Goal: Task Accomplishment & Management: Manage account settings

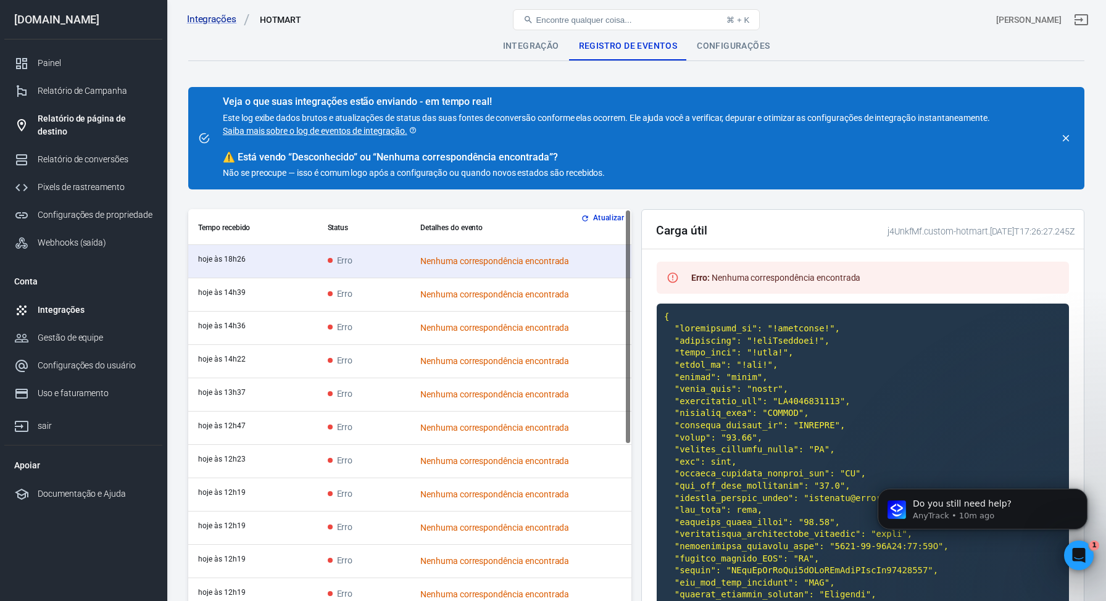
scroll to position [5064, 0]
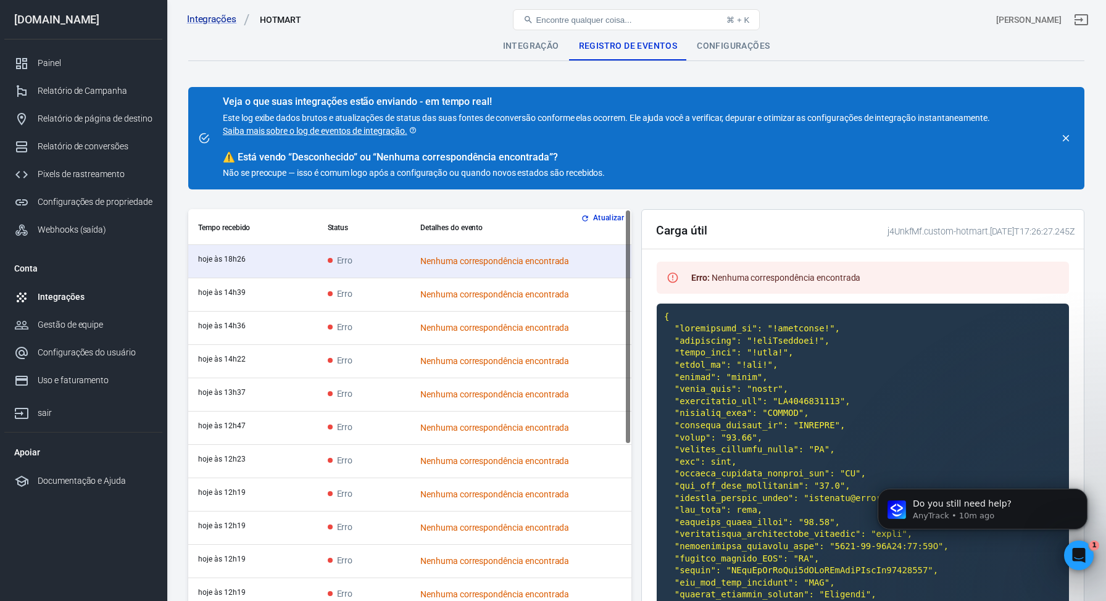
click at [614, 217] on font "Atualizar" at bounding box center [608, 218] width 31 height 9
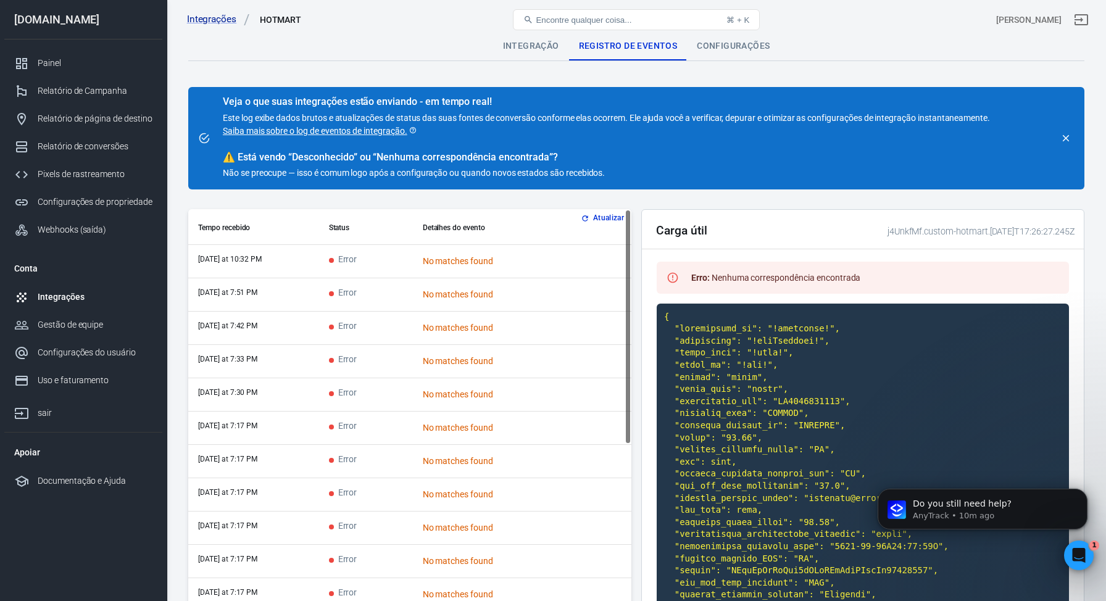
click at [602, 219] on font "Atualizar" at bounding box center [608, 218] width 31 height 9
click at [65, 298] on font "Integrações" at bounding box center [61, 297] width 46 height 10
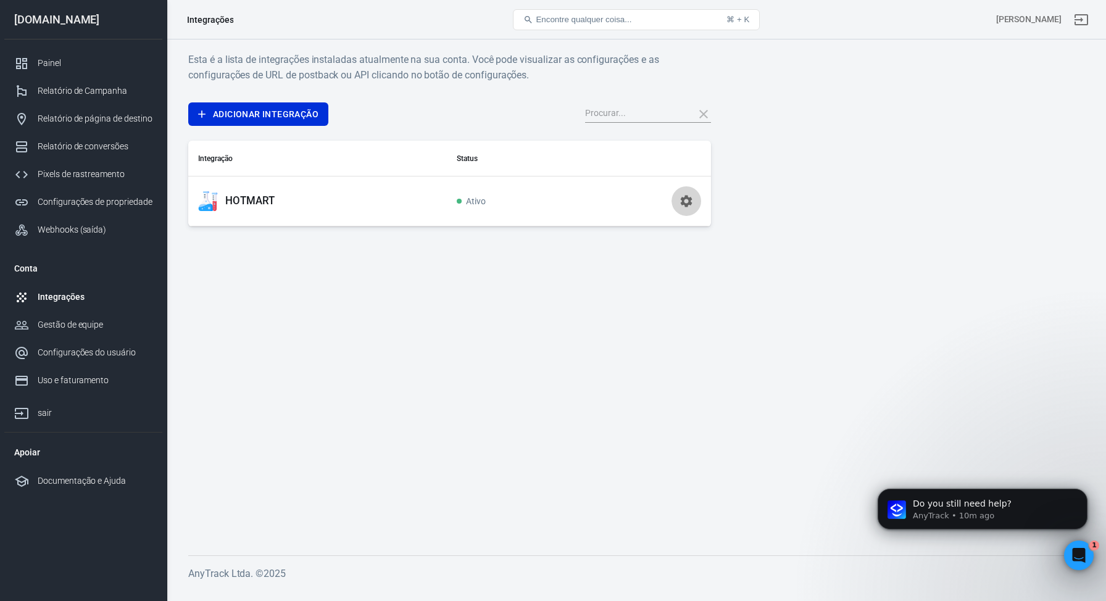
click at [690, 198] on icon "button" at bounding box center [687, 201] width 12 height 12
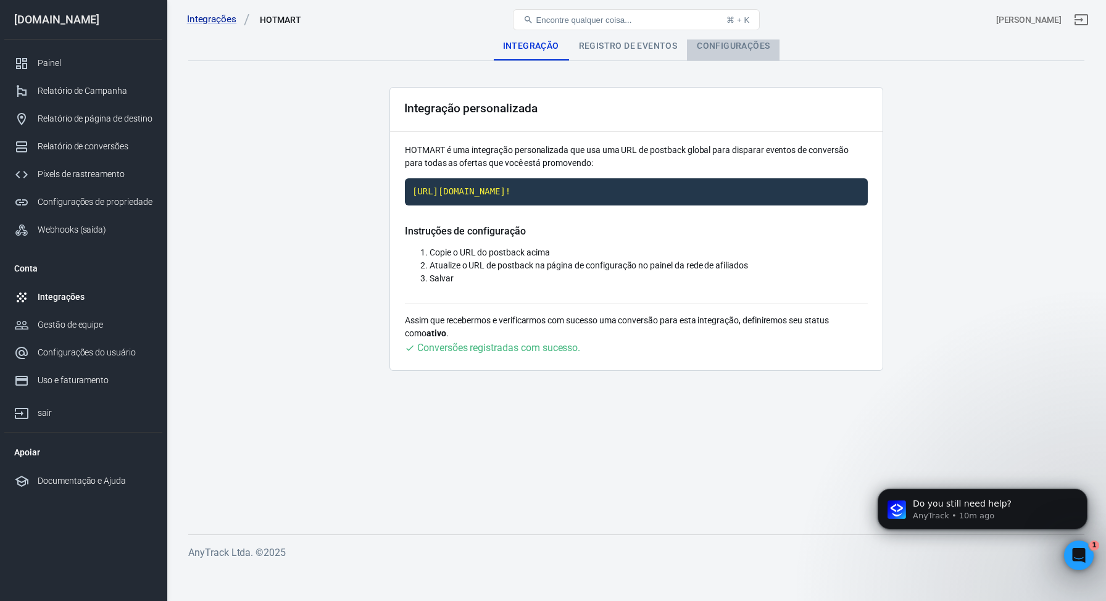
click at [740, 48] on font "Configurações" at bounding box center [733, 46] width 73 height 10
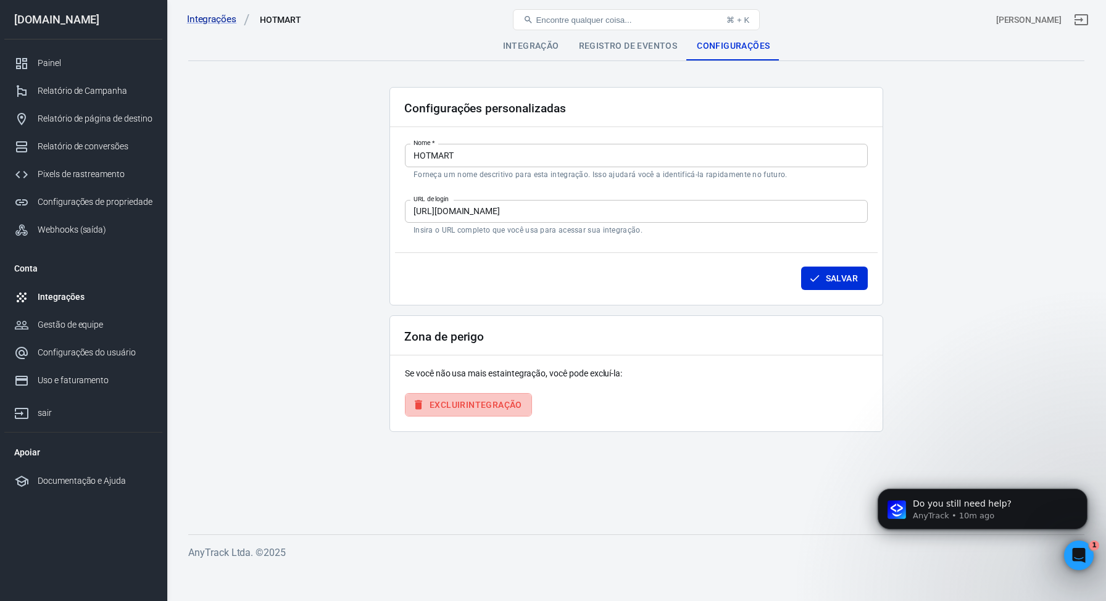
click at [486, 409] on font "integração" at bounding box center [494, 405] width 56 height 10
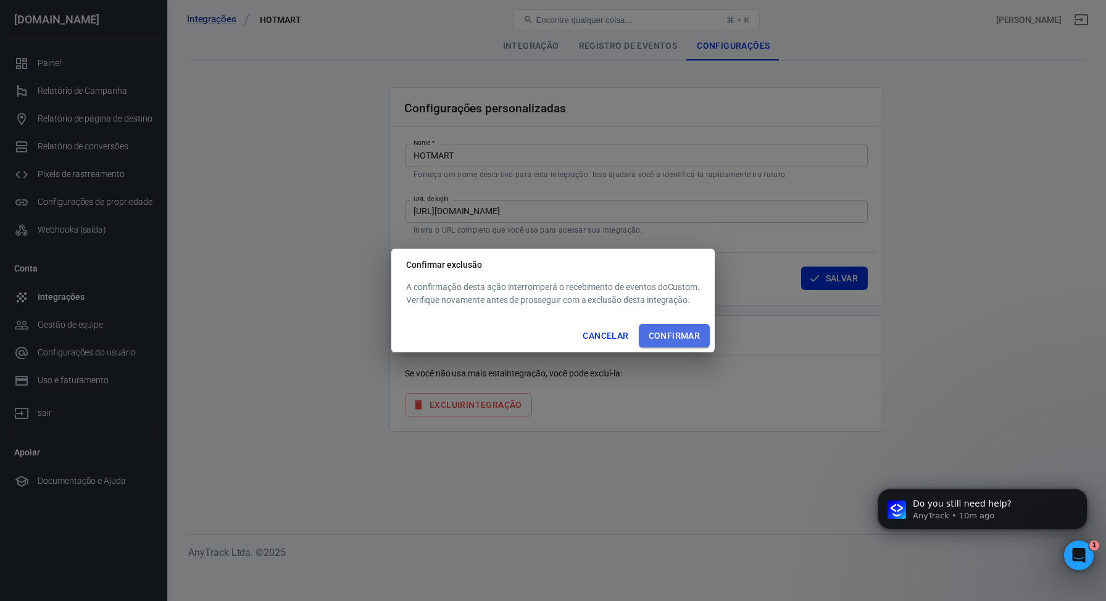
click at [685, 338] on font "Confirmar" at bounding box center [675, 336] width 52 height 10
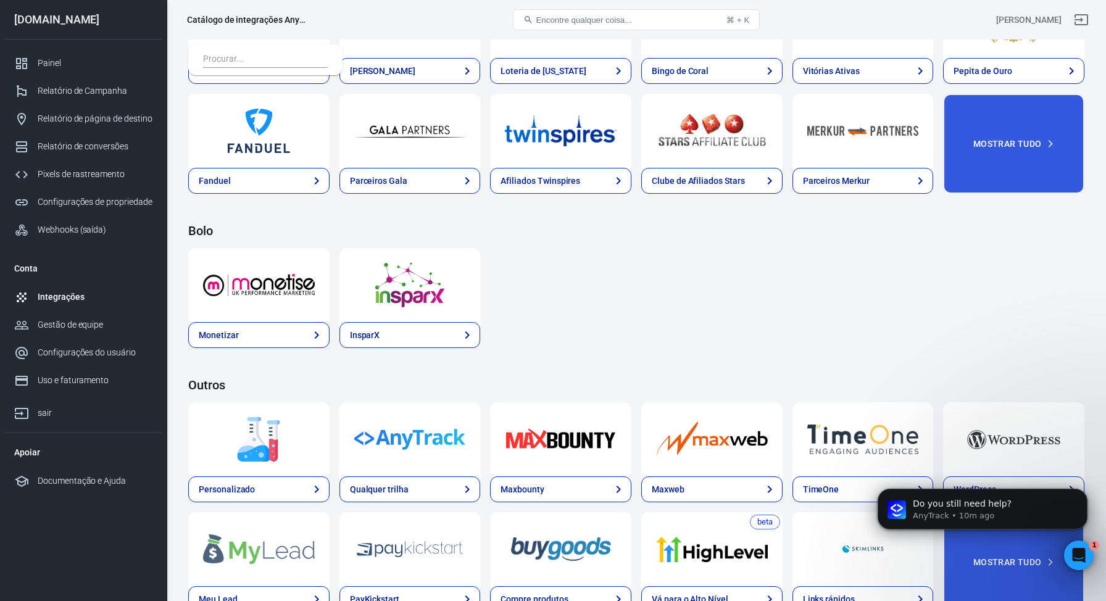
scroll to position [1760, 0]
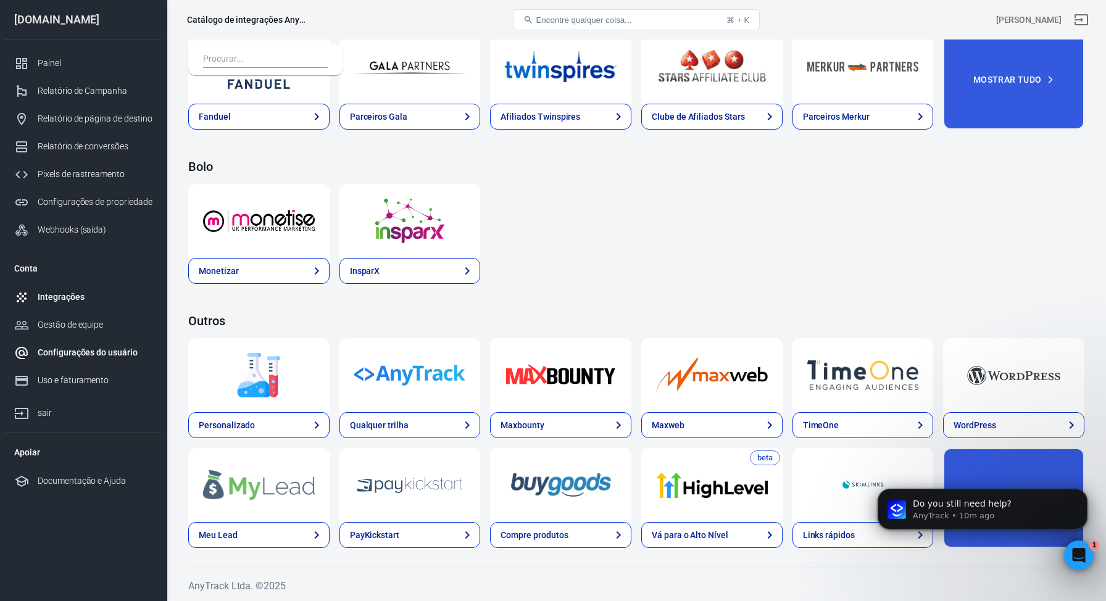
click at [73, 352] on font "Configurações do usuário" at bounding box center [88, 353] width 100 height 10
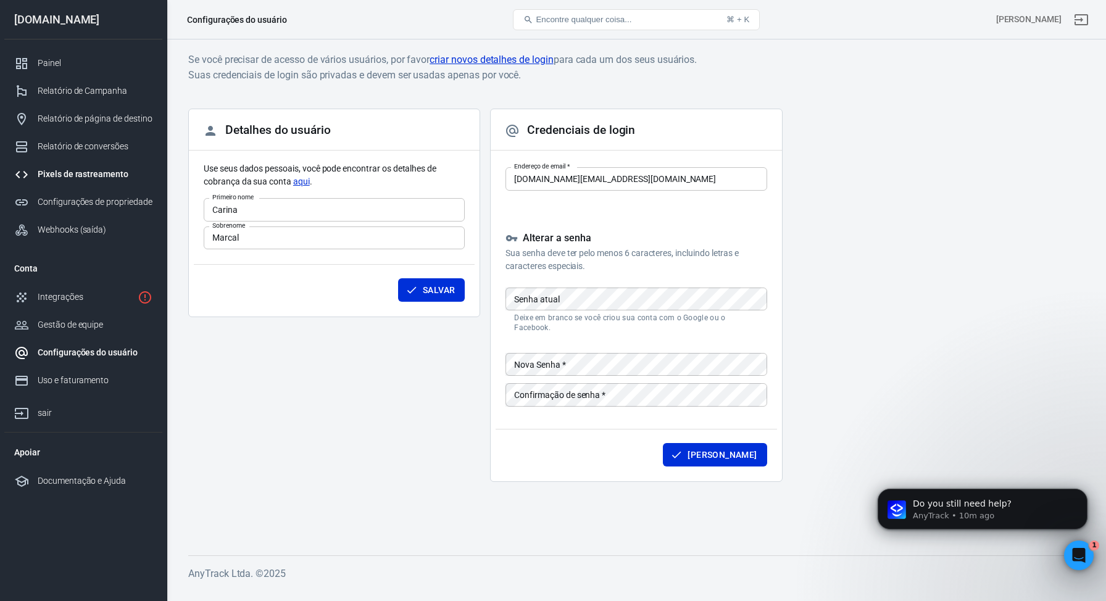
click at [74, 175] on font "Pixels de rastreamento" at bounding box center [83, 174] width 91 height 10
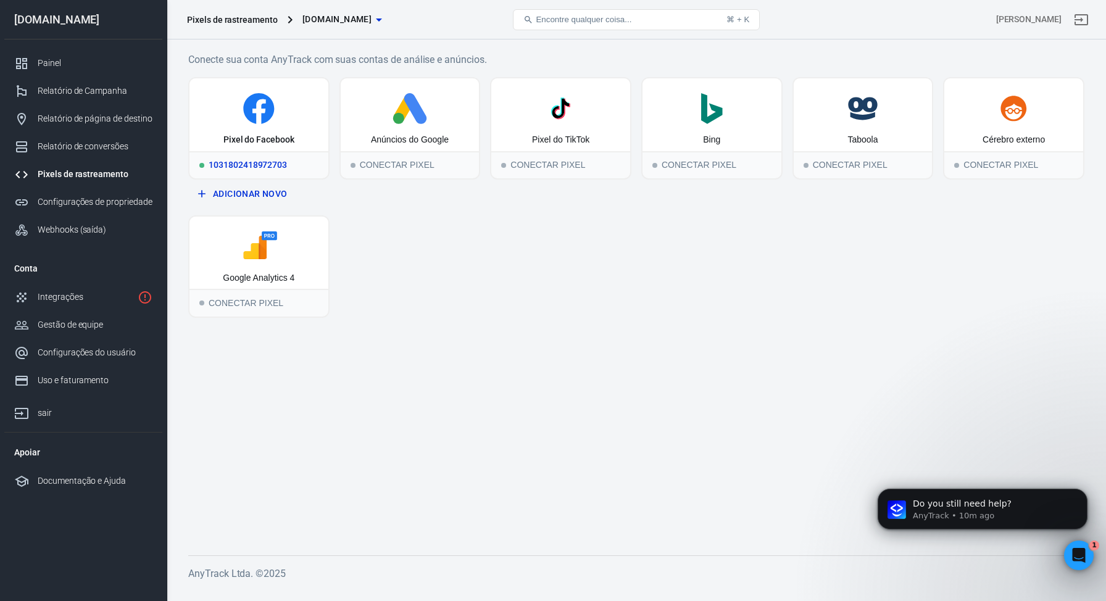
click at [300, 143] on div "Pixel do Facebook" at bounding box center [259, 114] width 139 height 73
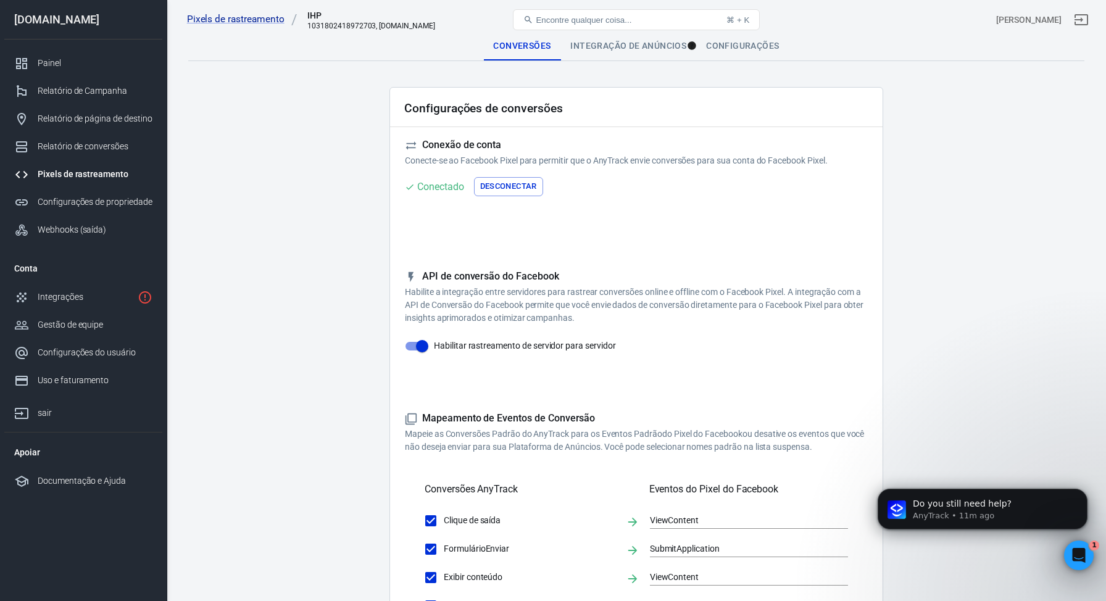
click at [523, 188] on font "Desconectar" at bounding box center [508, 185] width 57 height 9
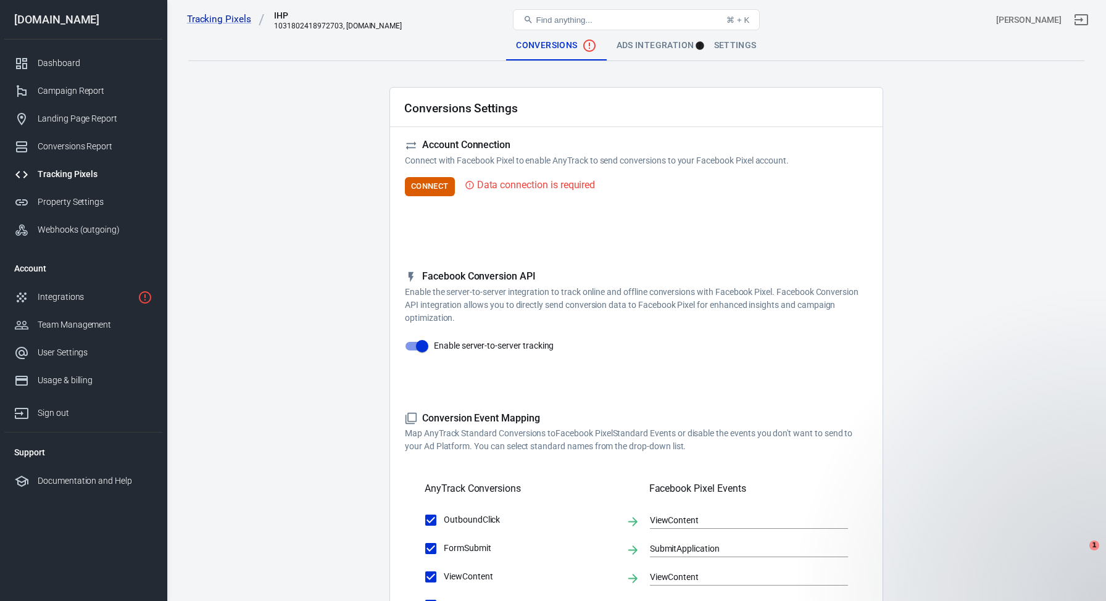
click at [427, 345] on input "Enable server-to-server tracking" at bounding box center [422, 346] width 70 height 23
checkbox input "false"
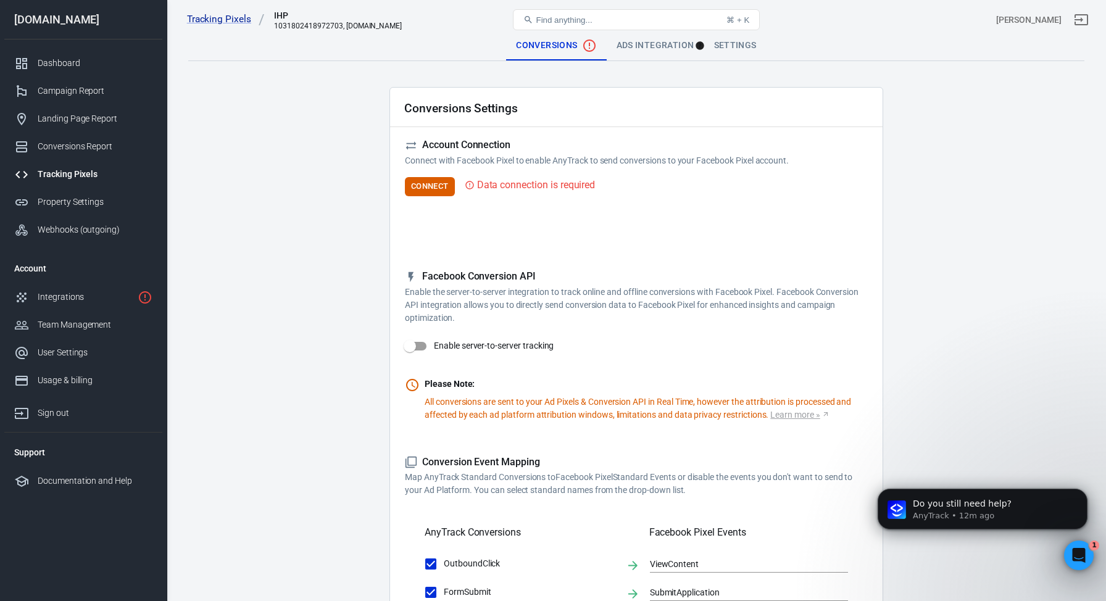
click at [727, 48] on div "Settings" at bounding box center [735, 46] width 62 height 30
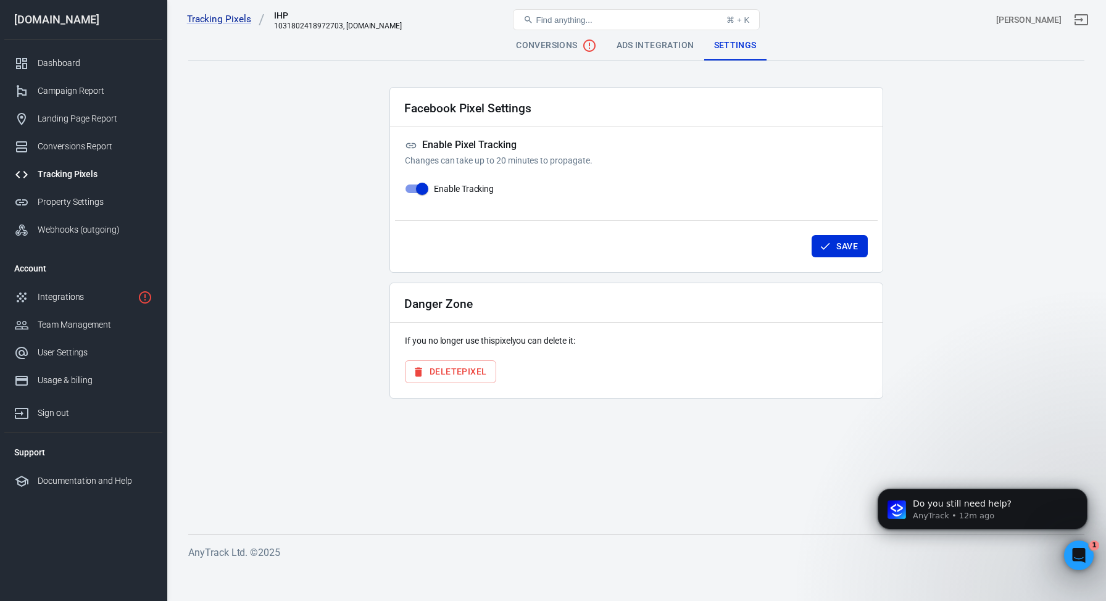
click at [459, 375] on button "Delete Pixel" at bounding box center [450, 371] width 91 height 23
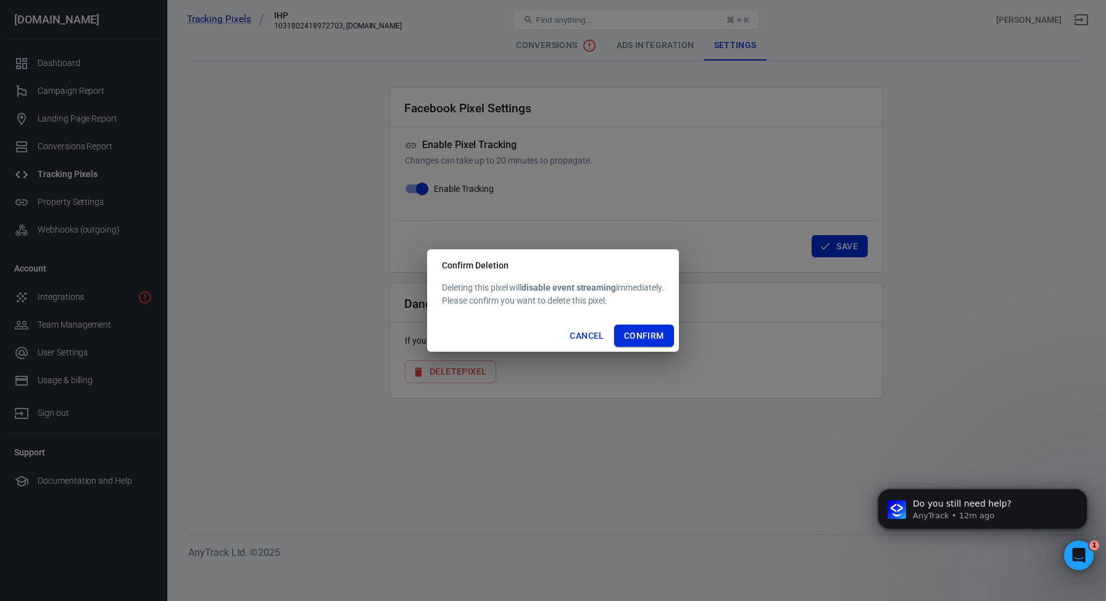
click at [659, 337] on button "Confirm" at bounding box center [644, 336] width 60 height 23
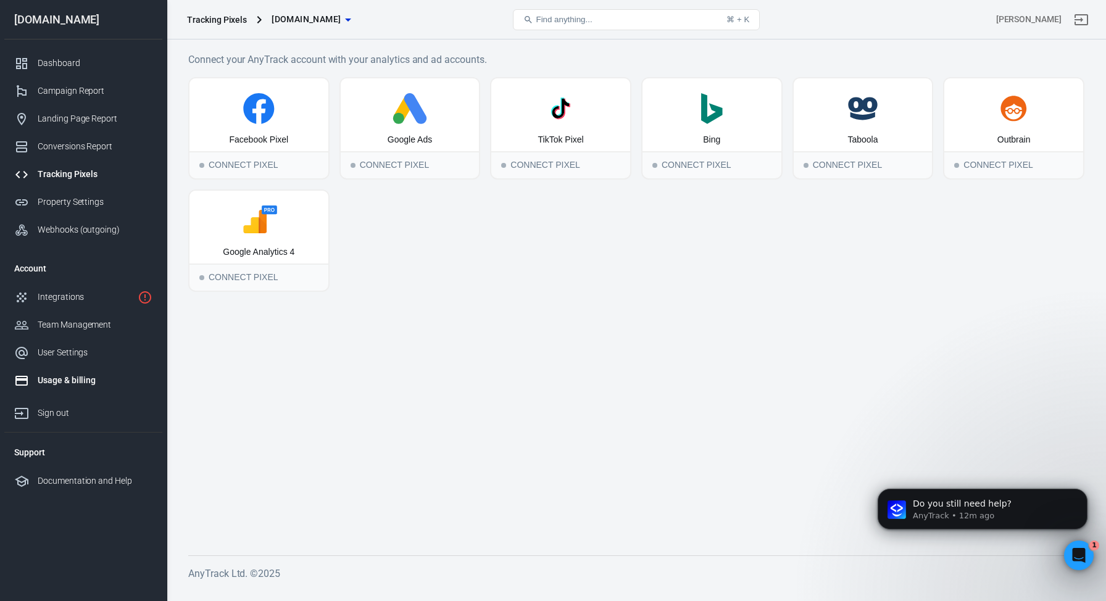
click at [63, 381] on div "Usage & billing" at bounding box center [95, 380] width 115 height 13
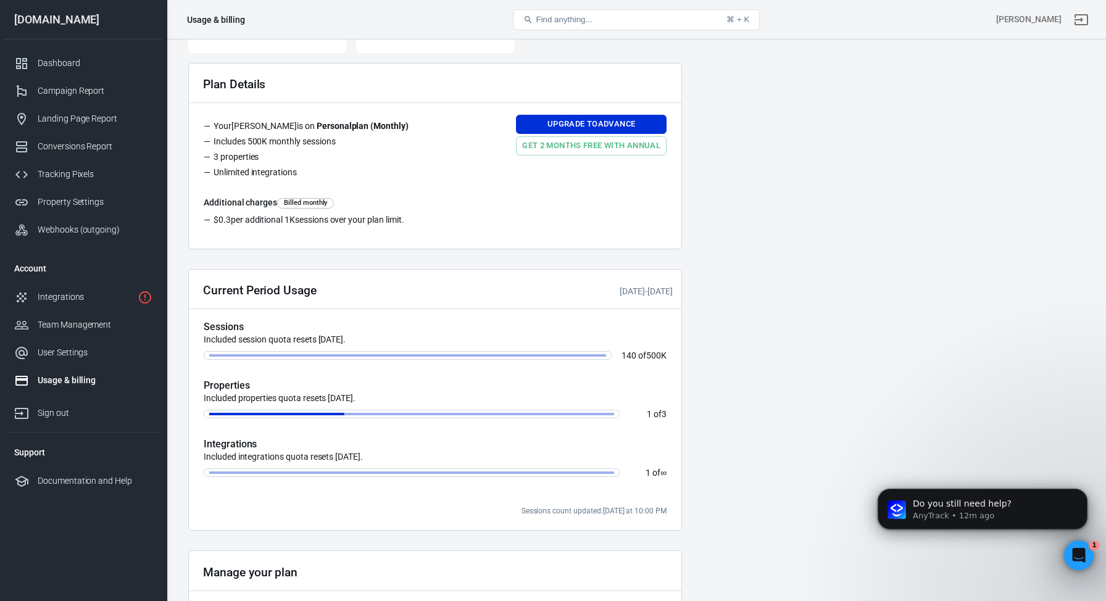
scroll to position [261, 0]
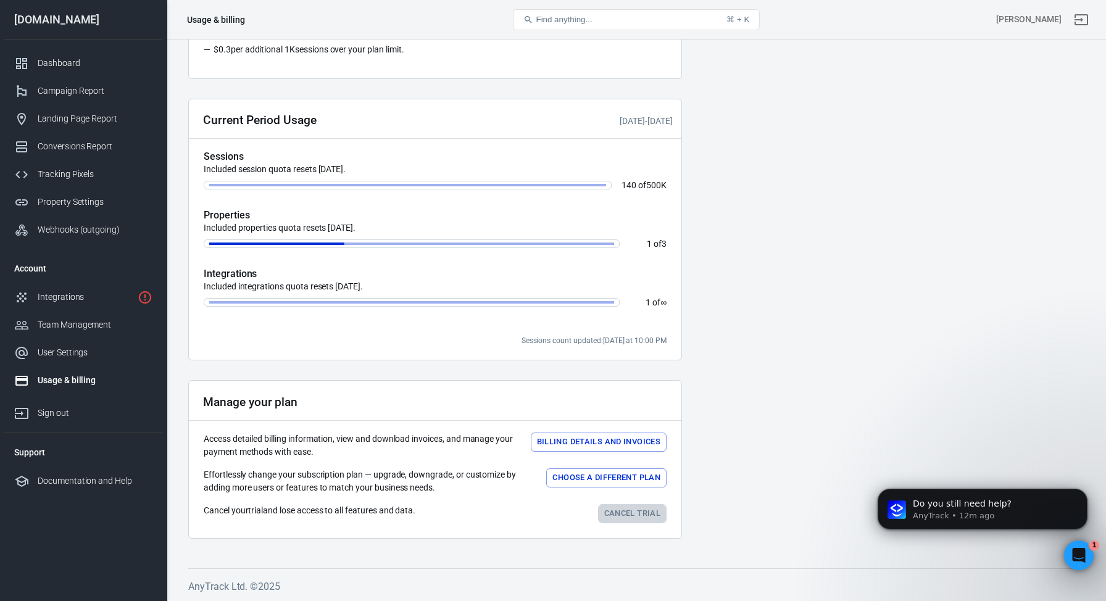
click at [625, 514] on link "Cancel trial" at bounding box center [632, 513] width 69 height 19
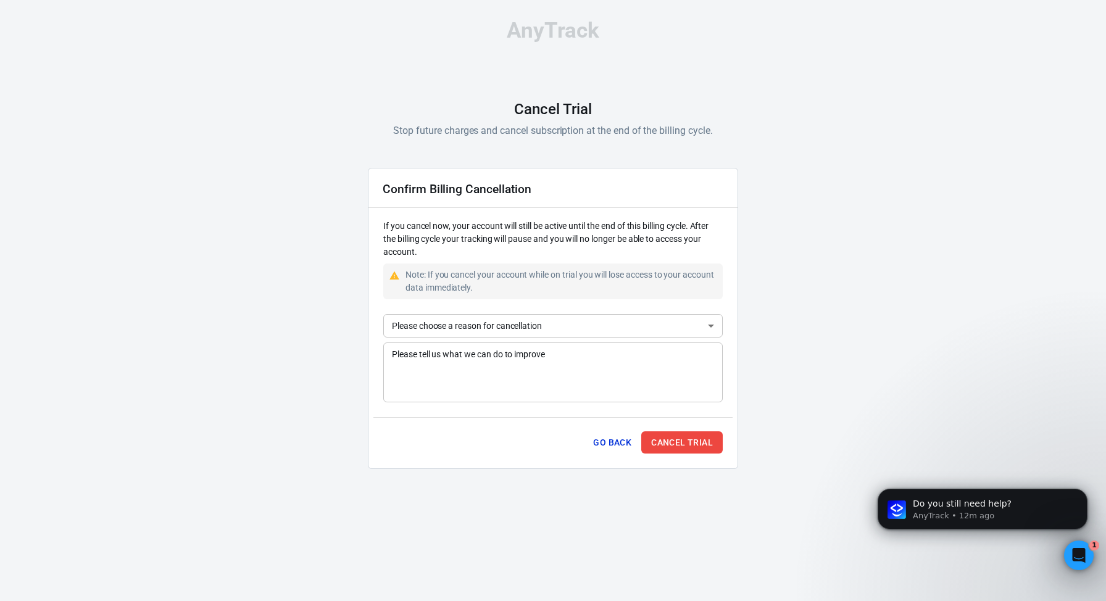
click at [526, 327] on body "AnyTrack Cancel Trial Stop future charges and cancel subscription at the end of…" at bounding box center [553, 249] width 1106 height 499
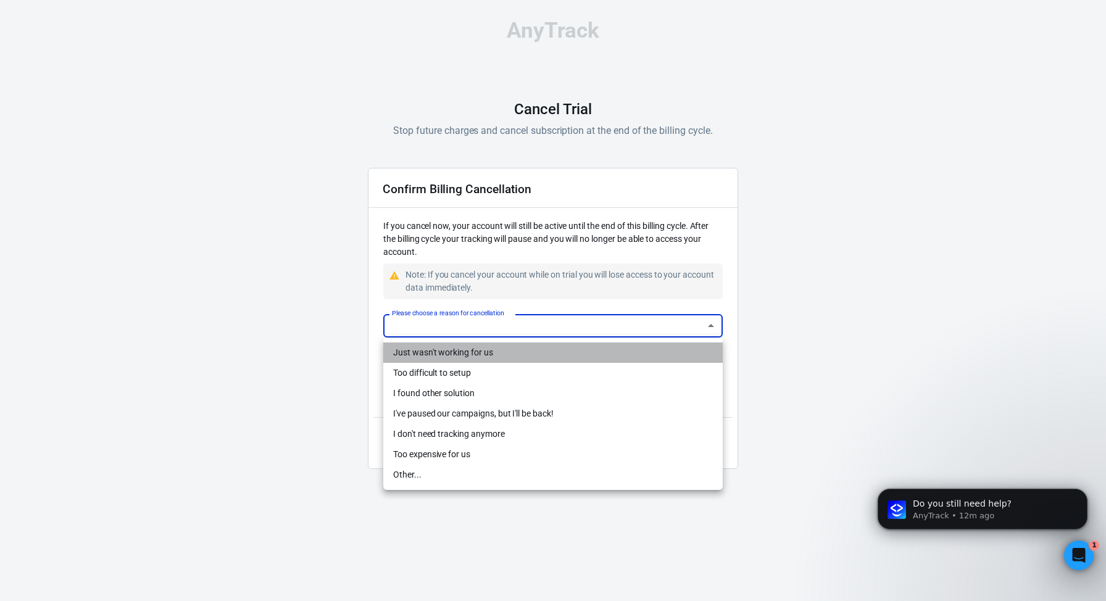
click at [453, 356] on li "Just wasn't working for us" at bounding box center [553, 353] width 340 height 20
type input "not-working"
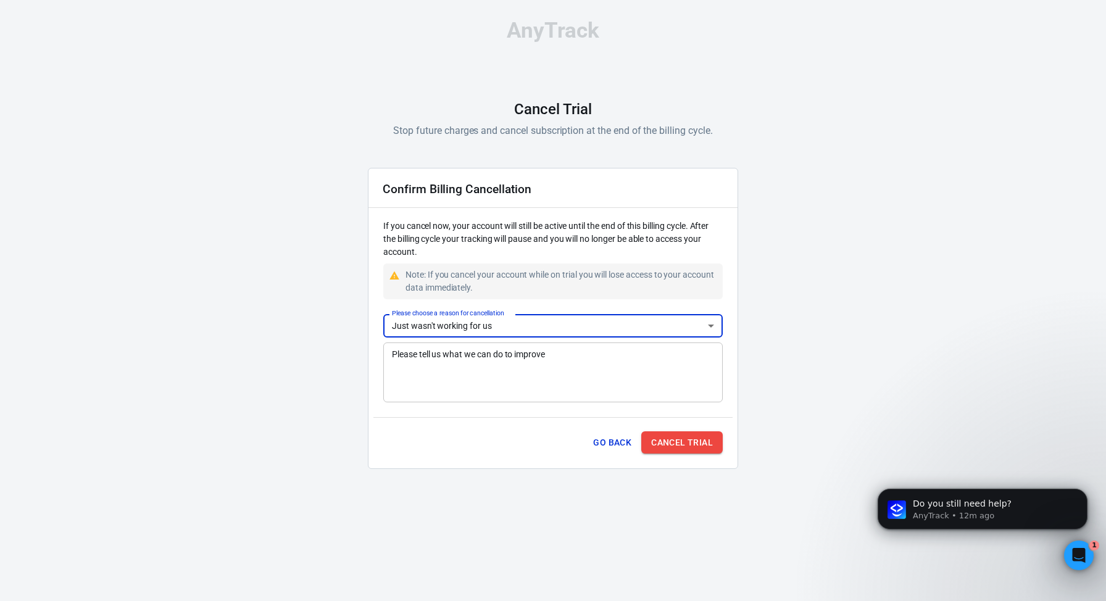
click at [693, 446] on button "Cancel Trial" at bounding box center [681, 442] width 81 height 23
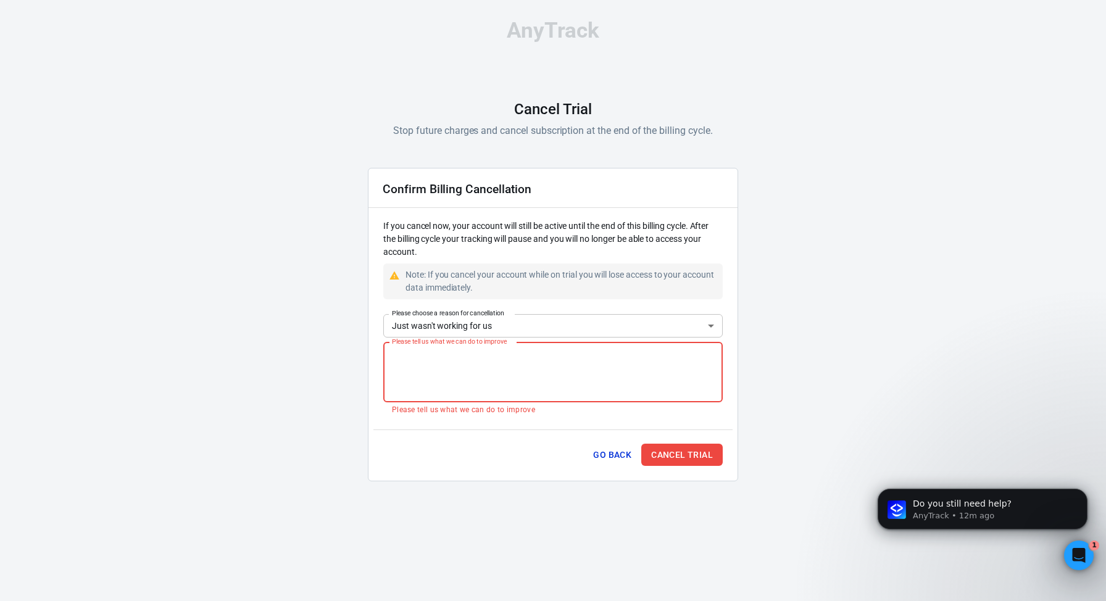
click at [570, 362] on textarea "Please tell us what we can do to improve" at bounding box center [553, 372] width 322 height 49
click at [555, 360] on textarea "Please tell us what we can do to improve" at bounding box center [553, 372] width 322 height 49
type textarea "w"
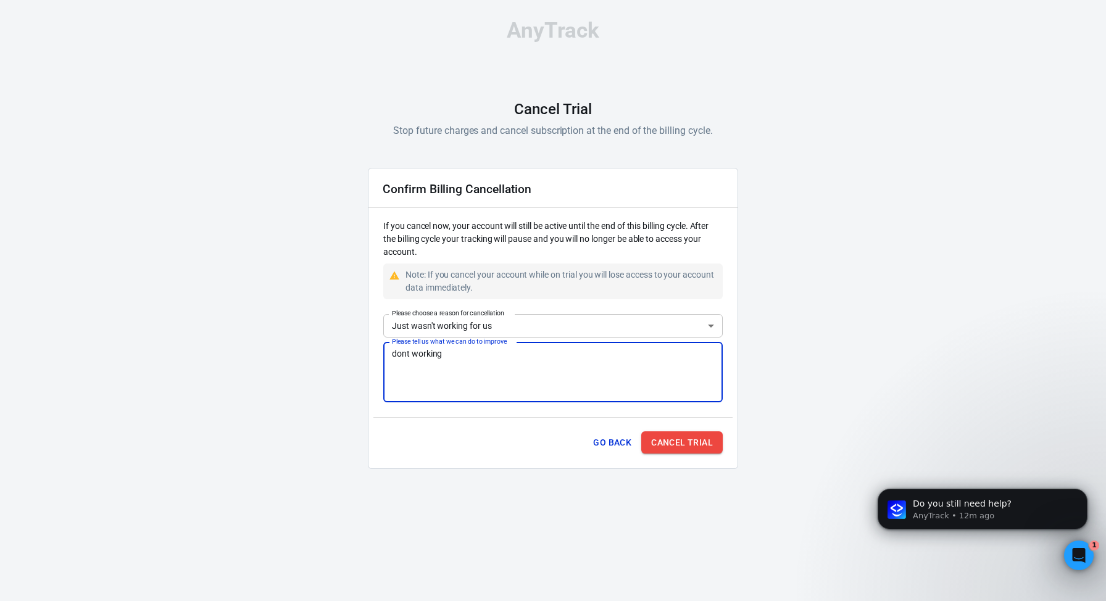
type textarea "dont working"
click at [703, 438] on button "Cancel Trial" at bounding box center [681, 442] width 81 height 23
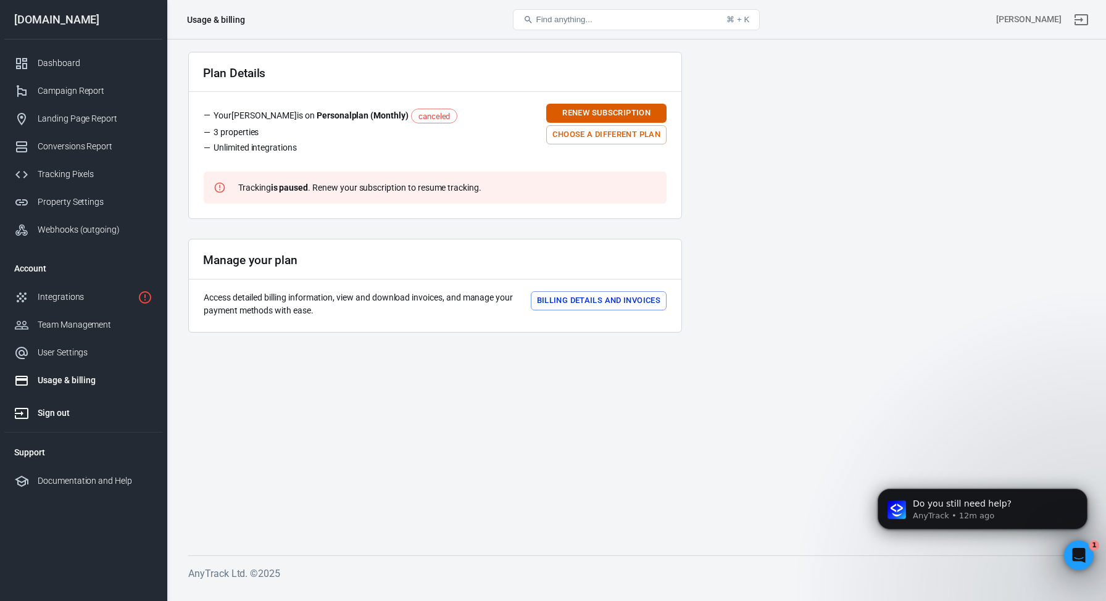
click at [54, 413] on div "Sign out" at bounding box center [95, 413] width 115 height 13
